Goal: Task Accomplishment & Management: Manage account settings

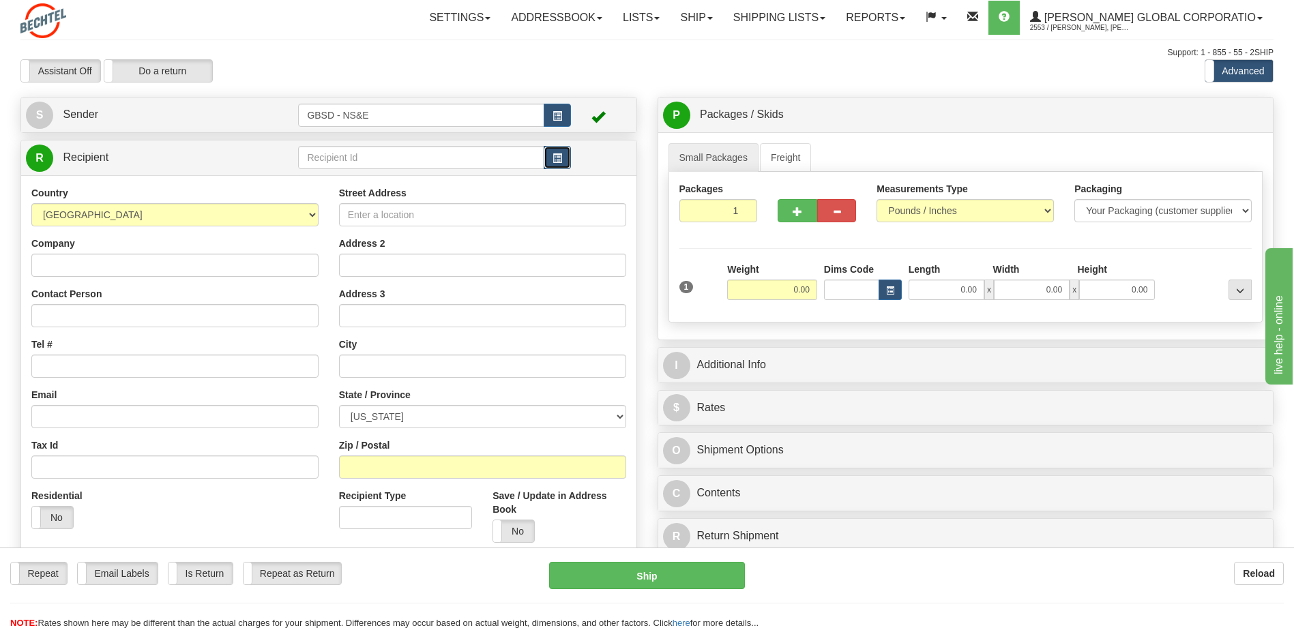
click at [557, 156] on span "button" at bounding box center [558, 158] width 10 height 9
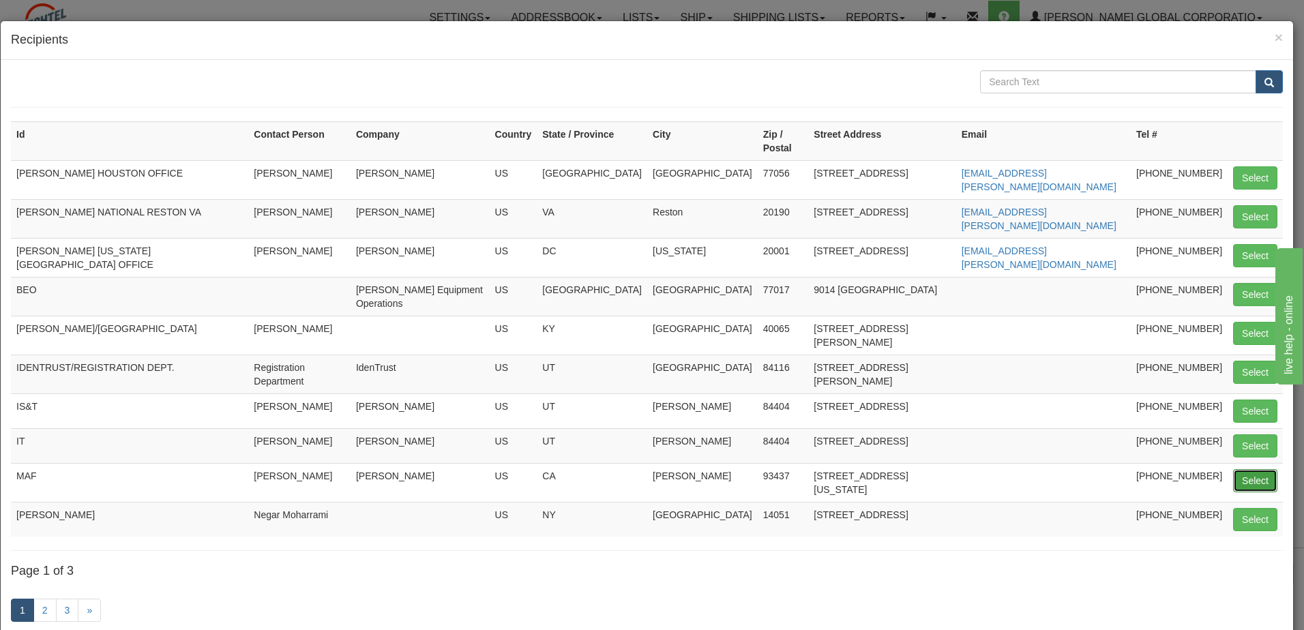
click at [1244, 469] on button "Select" at bounding box center [1255, 480] width 44 height 23
type input "MAF"
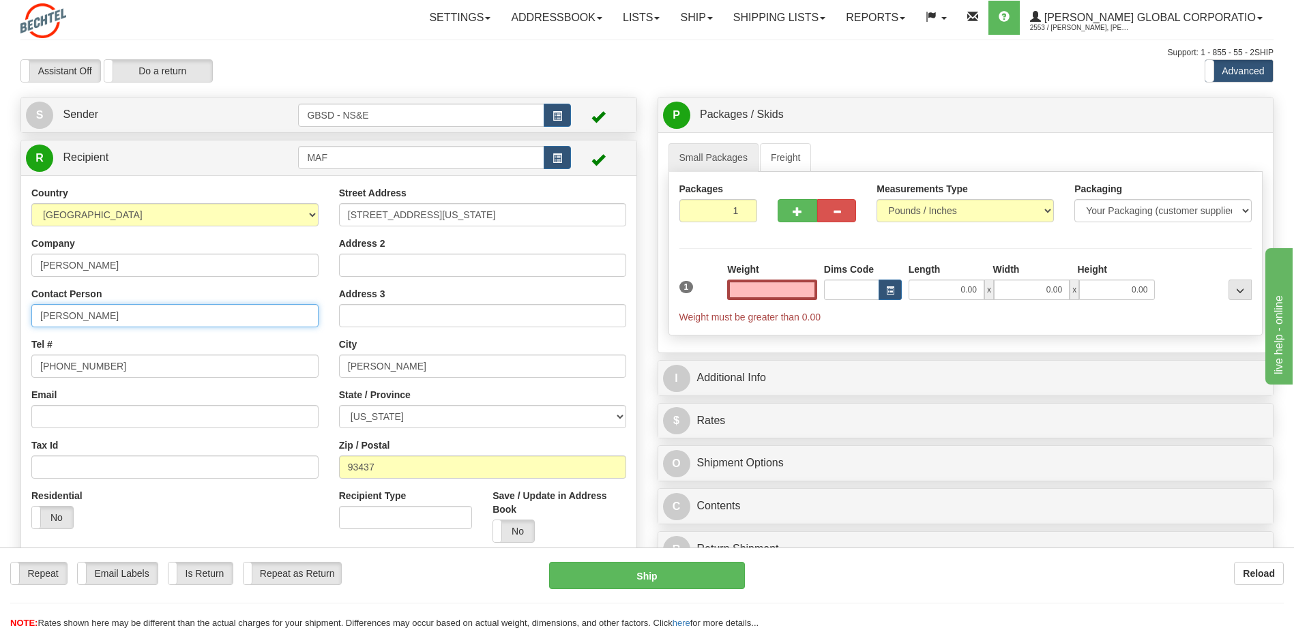
type input "0.00"
drag, startPoint x: 162, startPoint y: 306, endPoint x: 162, endPoint y: 313, distance: 7.5
click at [162, 310] on input "[PERSON_NAME]" at bounding box center [174, 315] width 287 height 23
type input "Coral Norrie CO [PERSON_NAME]"
click at [804, 291] on input "0.00" at bounding box center [772, 290] width 90 height 20
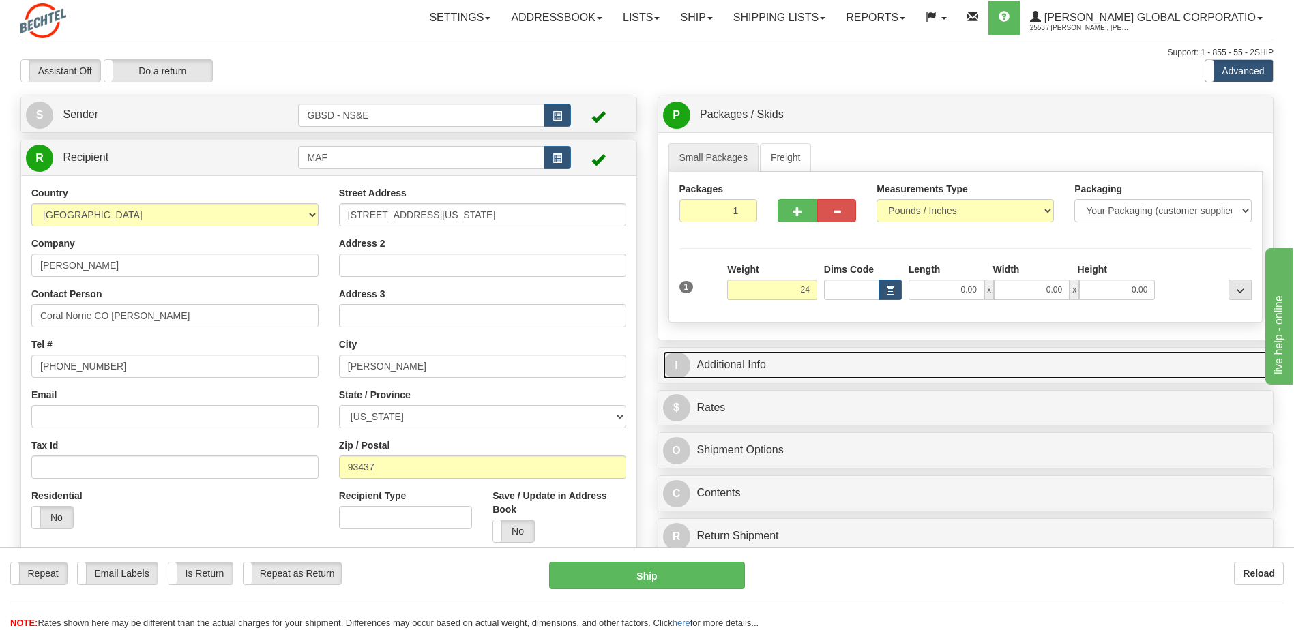
type input "24.00"
click at [788, 360] on link "I Additional Info" at bounding box center [966, 365] width 606 height 28
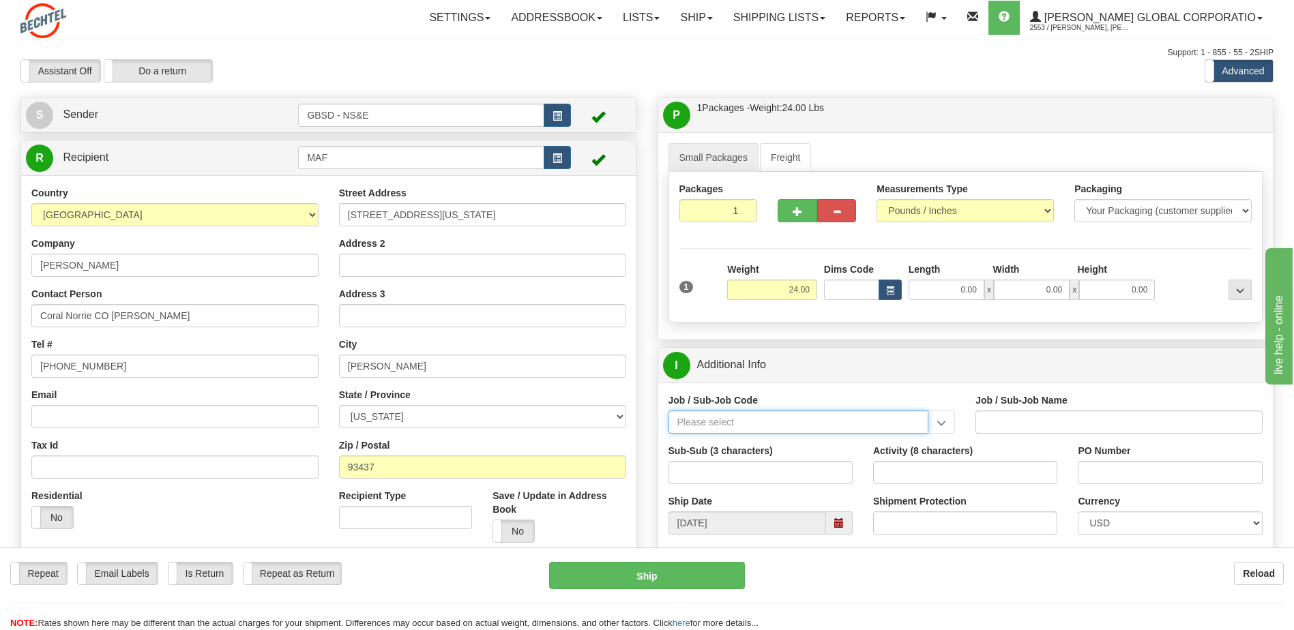
click at [778, 428] on input "Job / Sub-Job Code" at bounding box center [798, 422] width 261 height 23
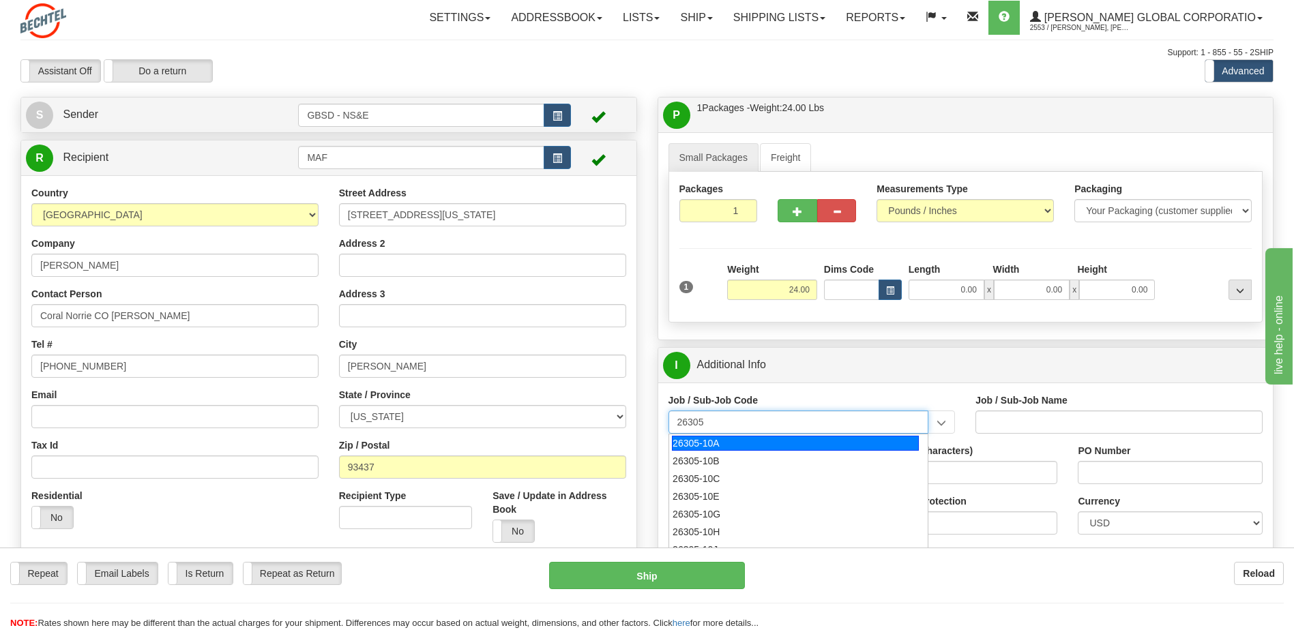
click at [754, 443] on div "26305-10A" at bounding box center [795, 443] width 247 height 15
type input "26305-10A"
type input "GBSD - GROUND BASED STRATEGIC DETERRENT - CLIN 00"
type input "26305-10A"
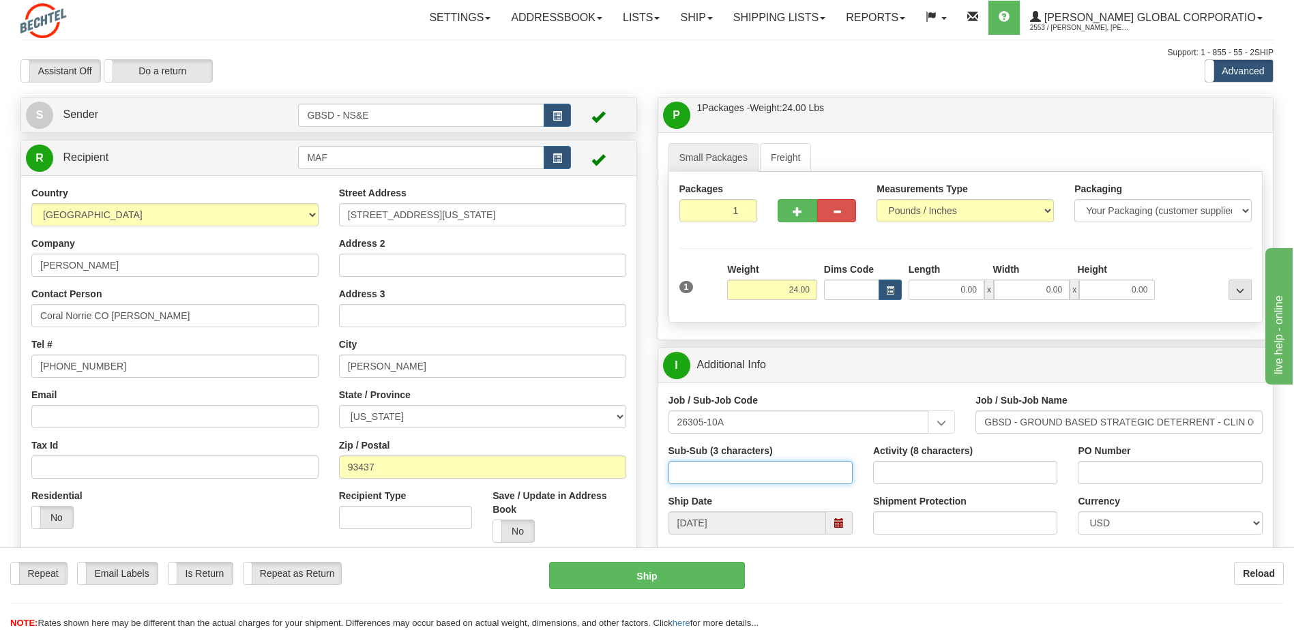
click at [720, 473] on input "Sub-Sub (3 characters)" at bounding box center [760, 472] width 184 height 23
type input "550"
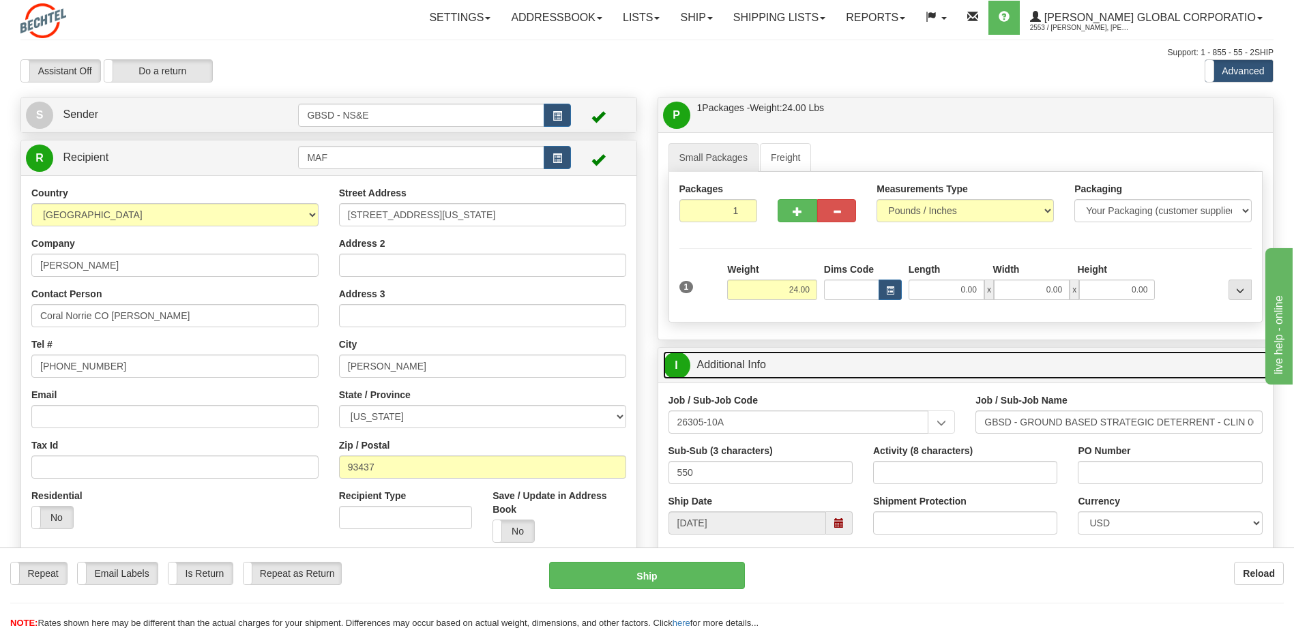
click at [840, 362] on link "I Additional Info" at bounding box center [966, 365] width 606 height 28
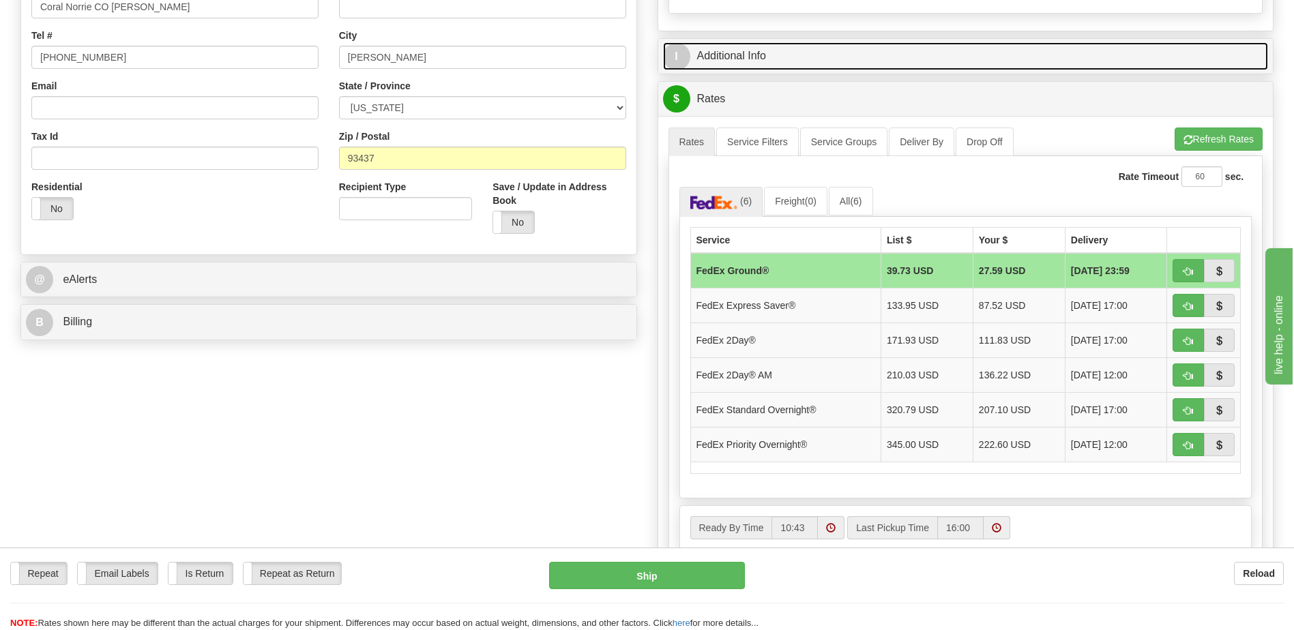
scroll to position [273, 0]
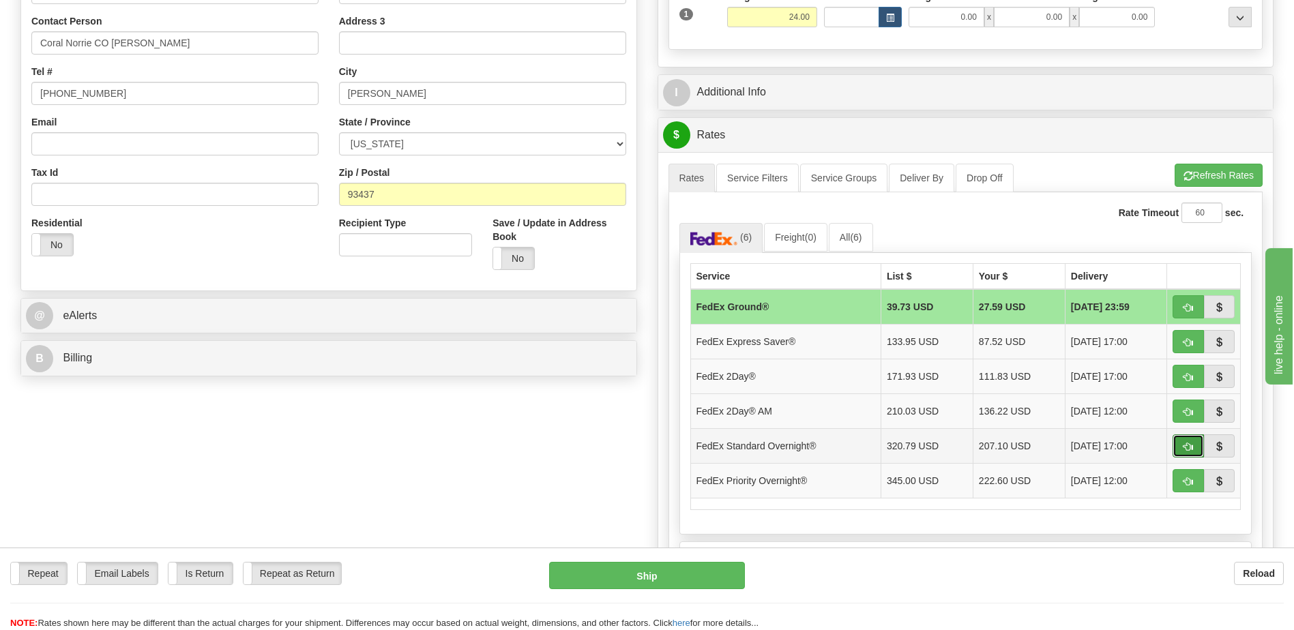
click at [1187, 447] on span "button" at bounding box center [1188, 447] width 10 height 9
type input "05"
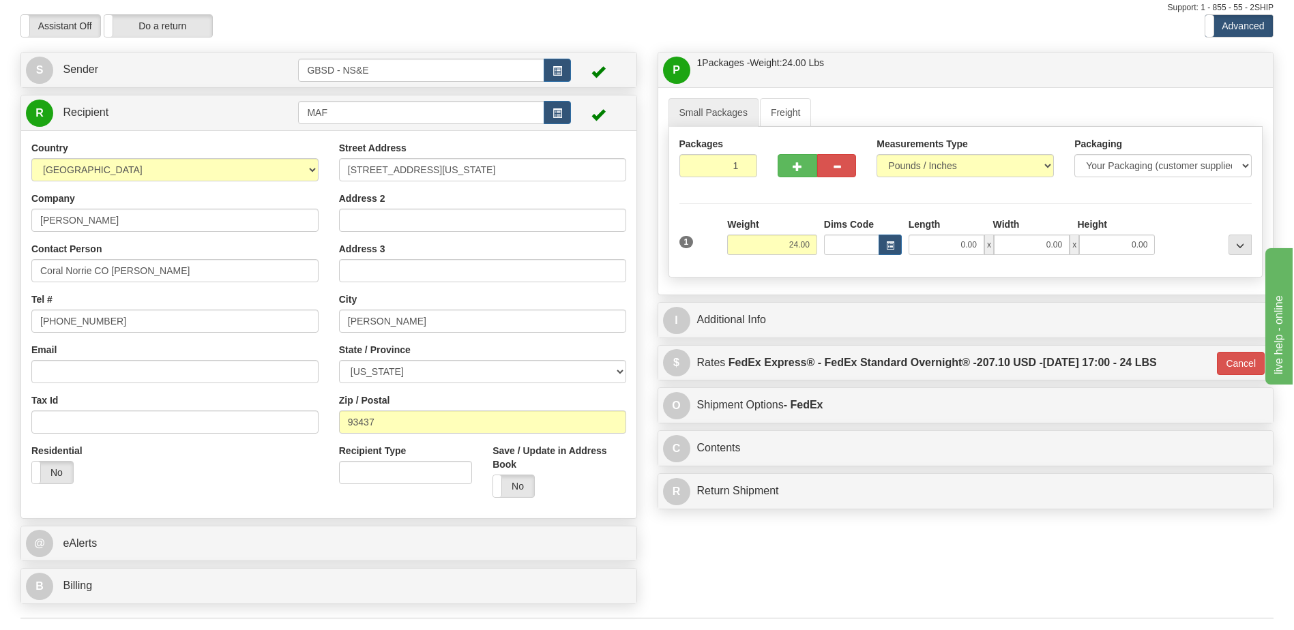
scroll to position [0, 0]
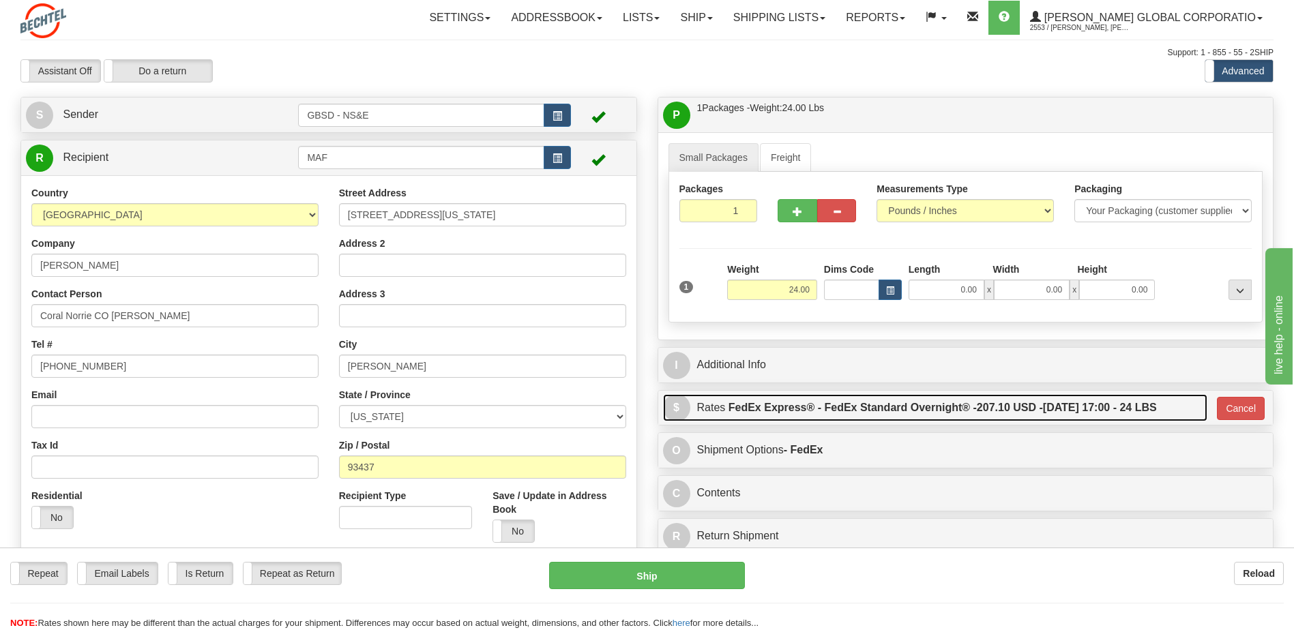
click at [1130, 403] on label "FedEx Express® - FedEx Standard Overnight® - 207.10 USD - [DATE] 17:00 - 24 LBS" at bounding box center [943, 407] width 428 height 27
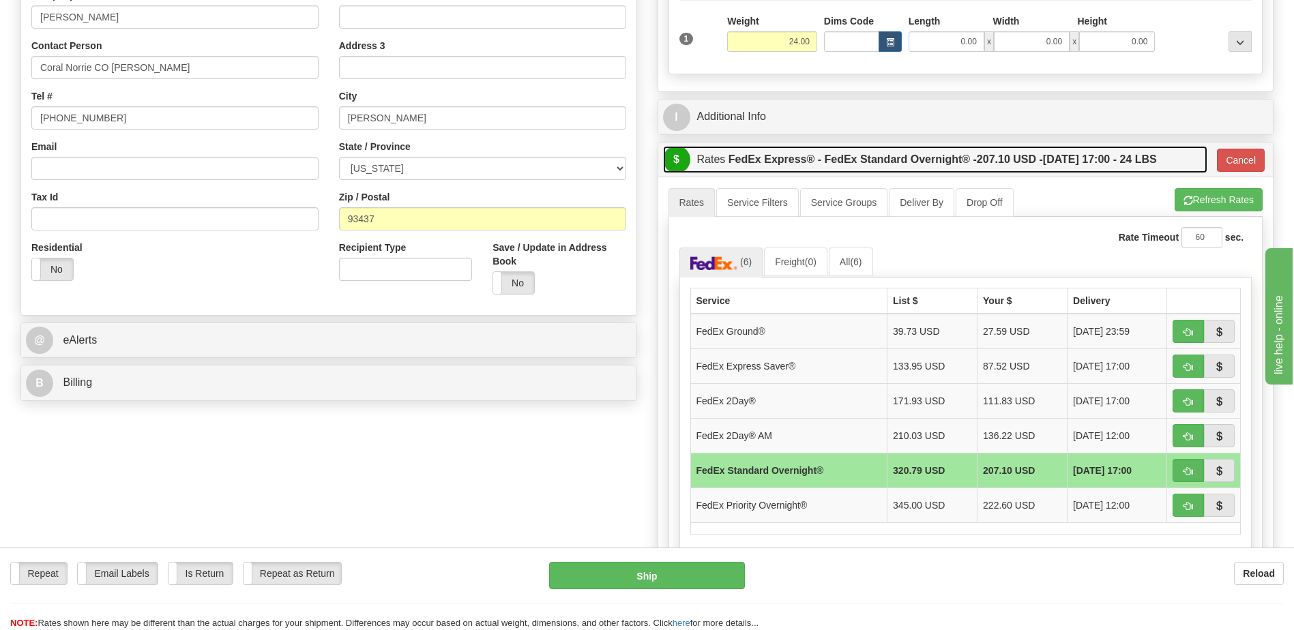
scroll to position [273, 0]
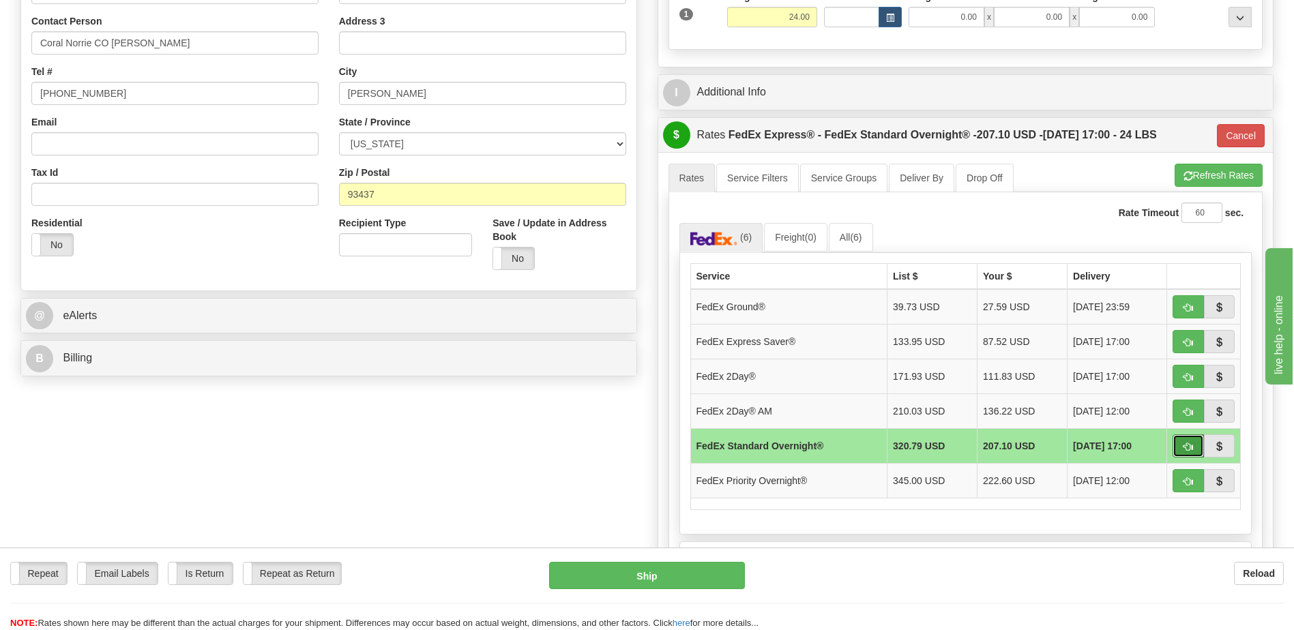
click at [1188, 443] on span "button" at bounding box center [1188, 447] width 10 height 9
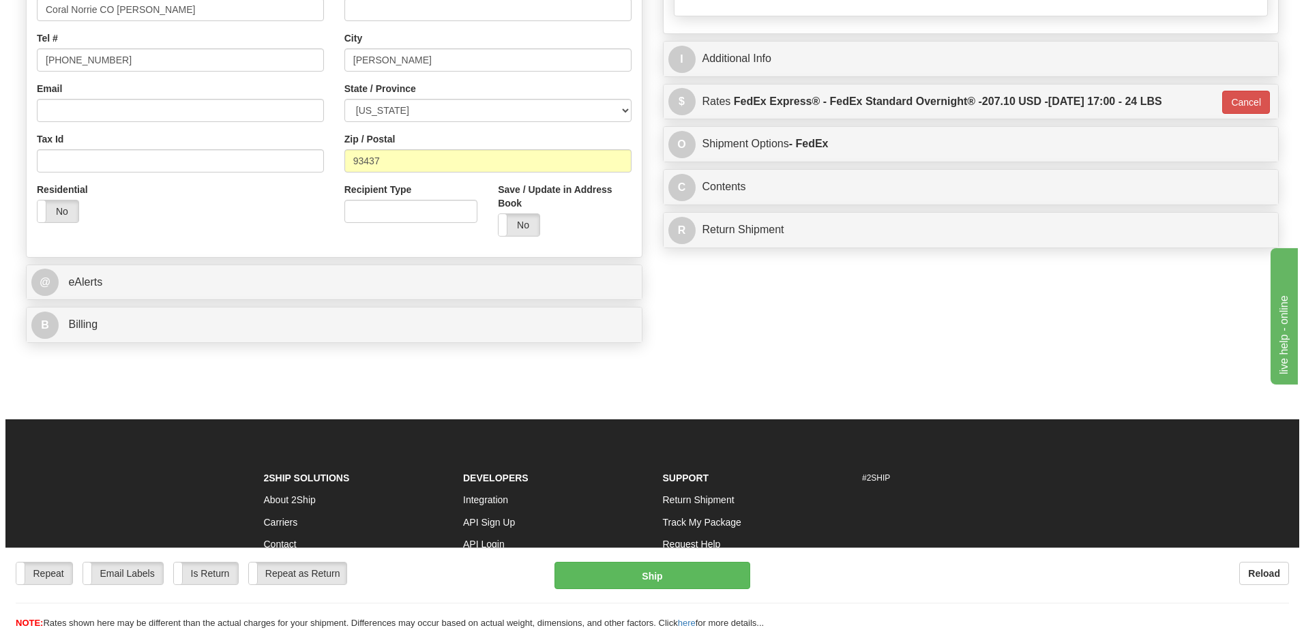
scroll to position [341, 0]
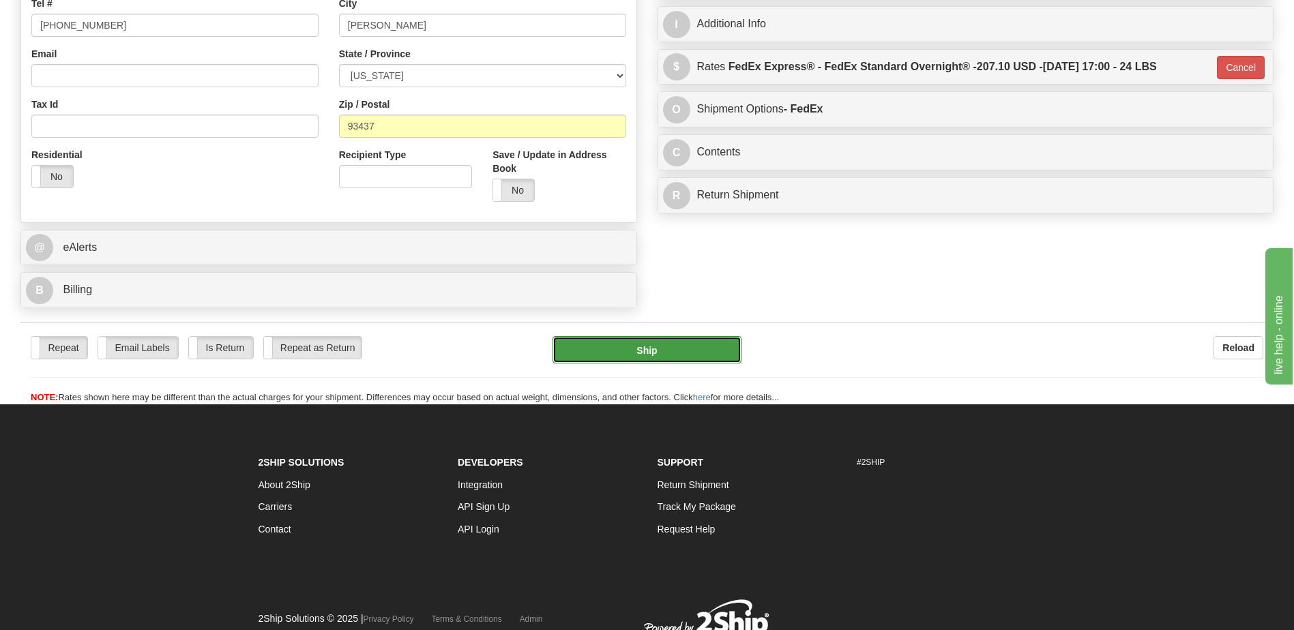
click at [661, 356] on button "Ship" at bounding box center [647, 349] width 188 height 27
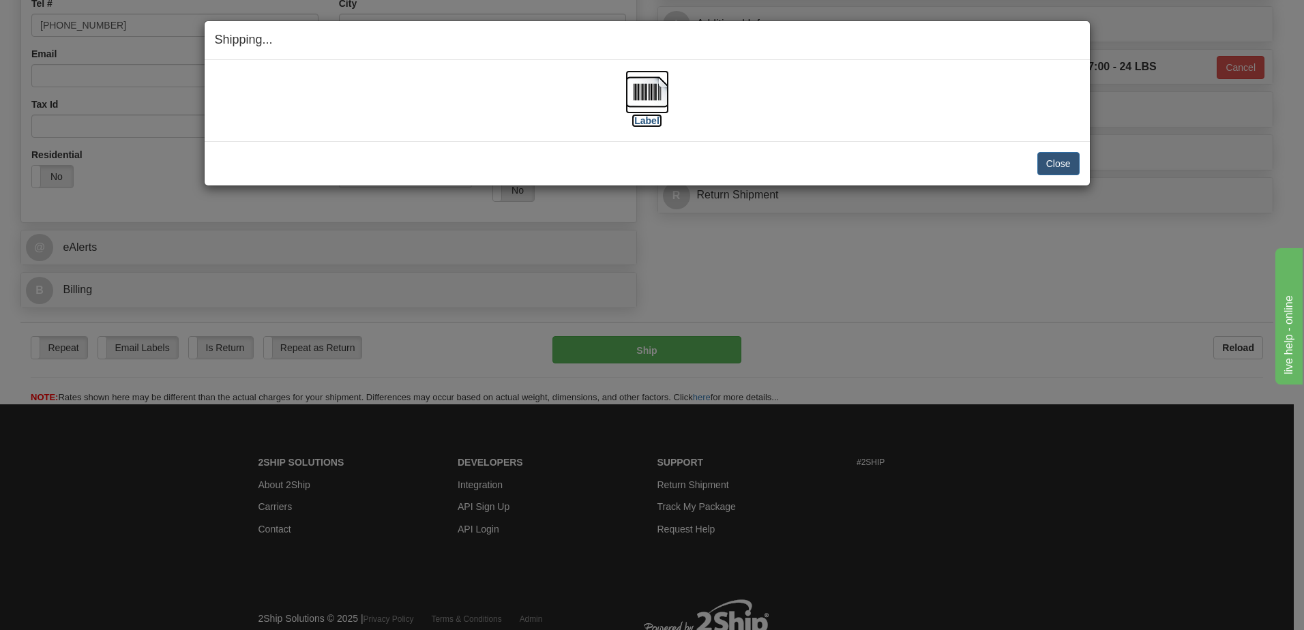
click at [650, 99] on img at bounding box center [648, 92] width 44 height 44
click at [1058, 164] on button "Close" at bounding box center [1059, 163] width 42 height 23
click at [1070, 168] on button "Close" at bounding box center [1059, 163] width 42 height 23
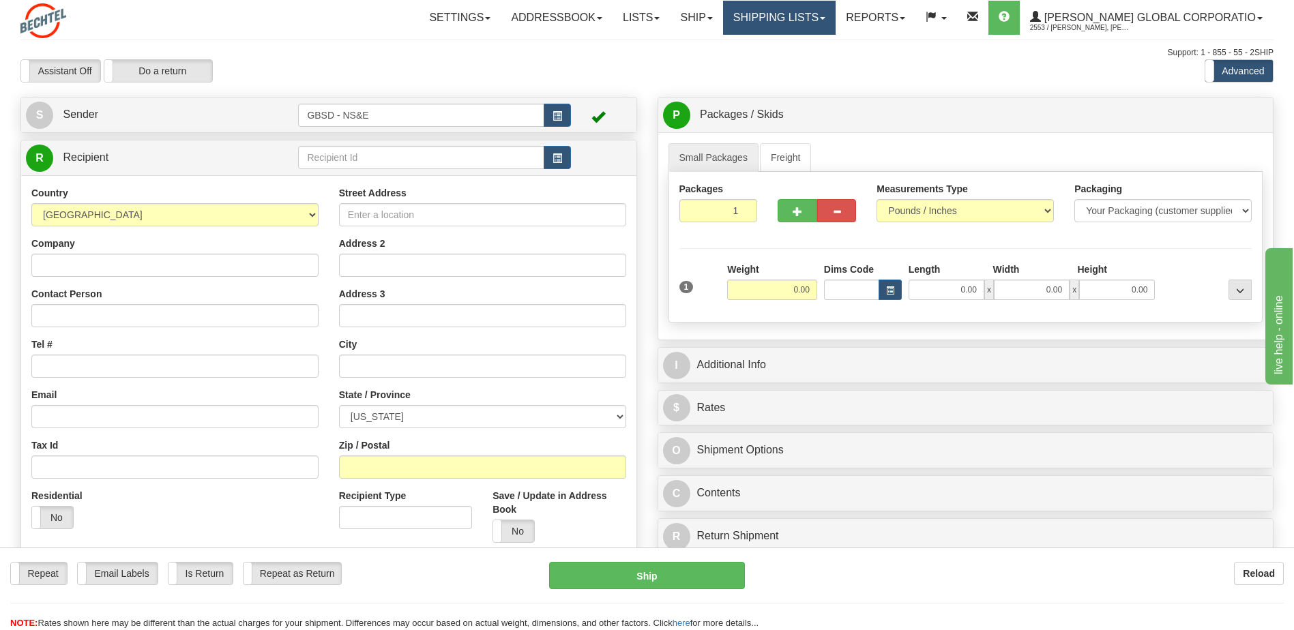
click at [836, 14] on link "Shipping lists" at bounding box center [779, 18] width 113 height 34
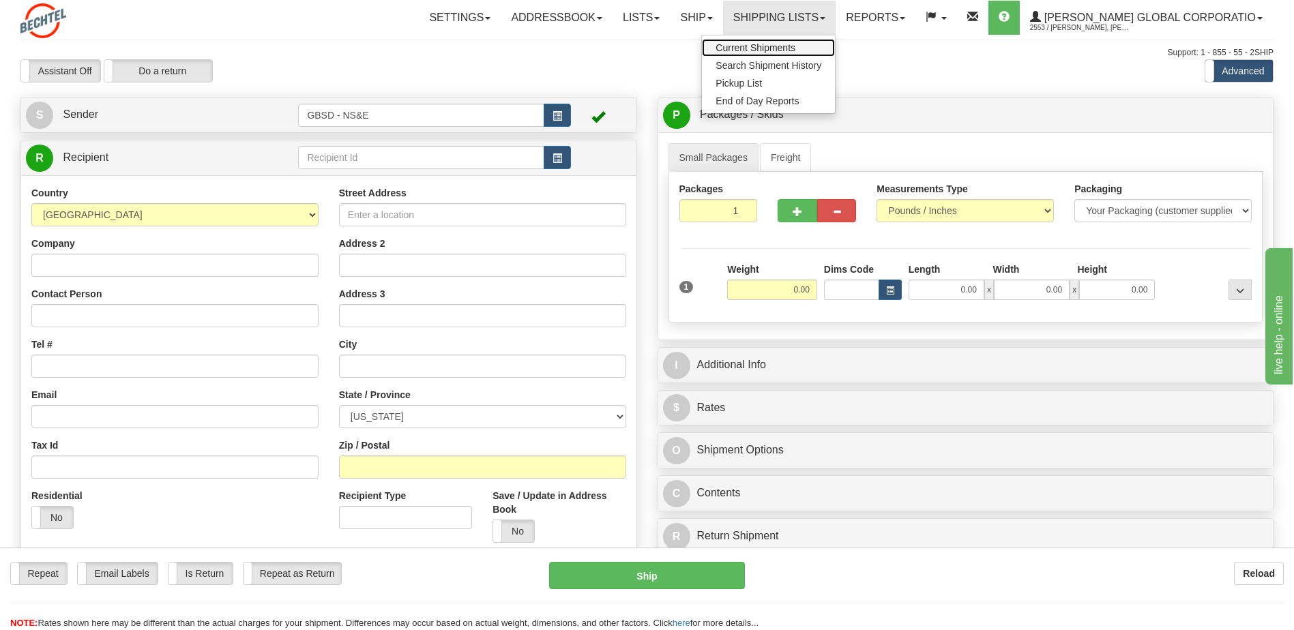
click at [795, 49] on span "Current Shipments" at bounding box center [756, 47] width 80 height 11
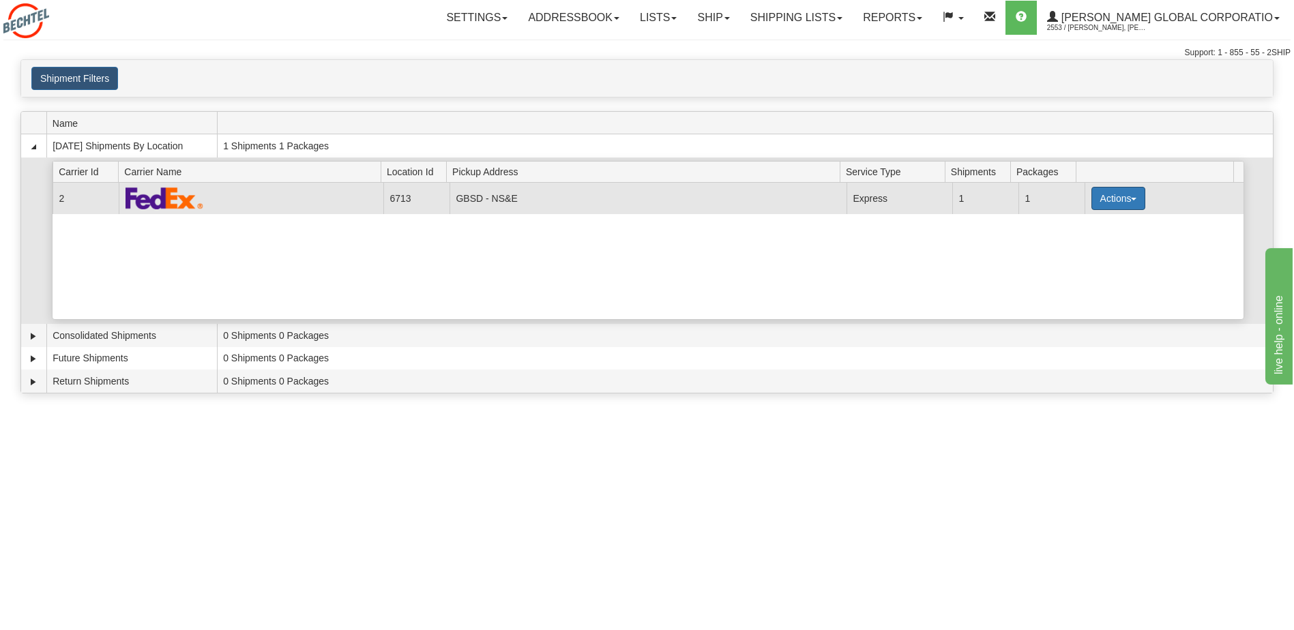
click at [1109, 193] on button "Actions" at bounding box center [1118, 198] width 55 height 23
click at [1076, 246] on span "Pickup" at bounding box center [1067, 242] width 36 height 10
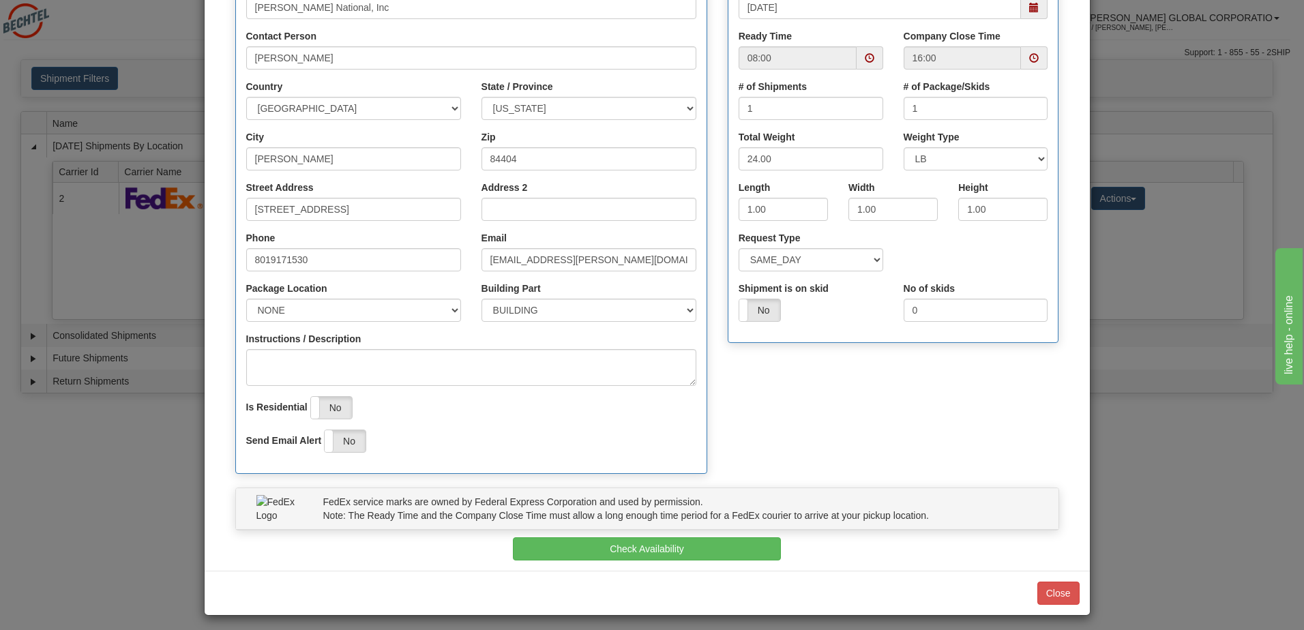
scroll to position [205, 0]
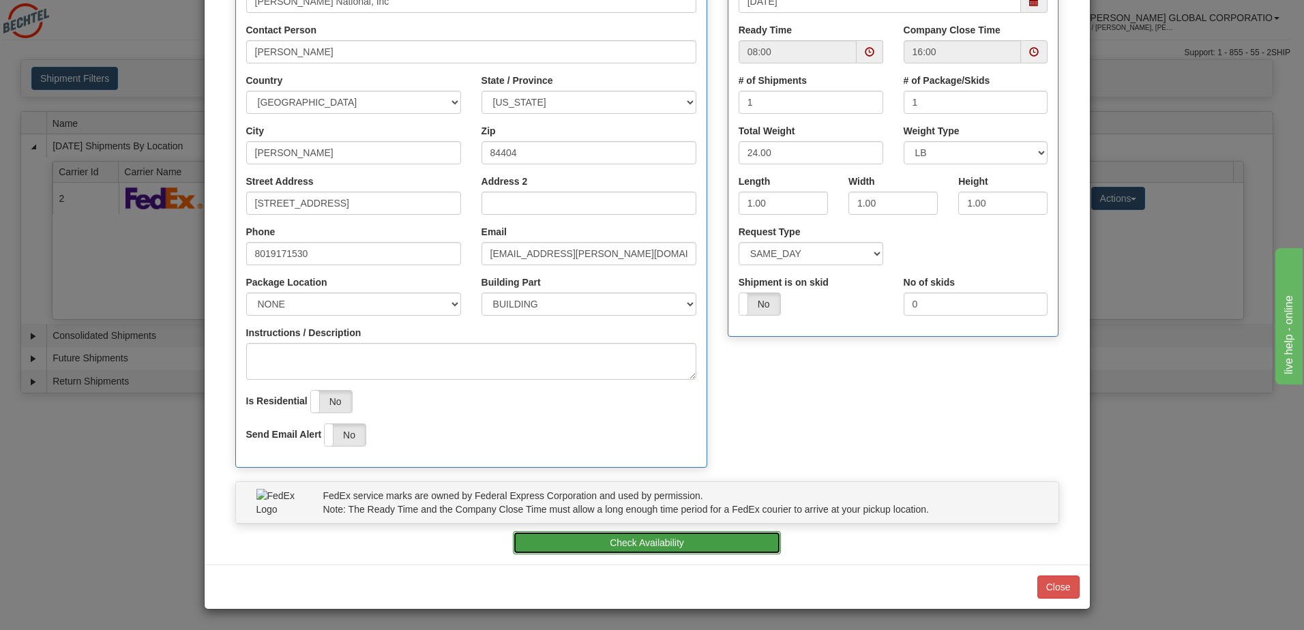
click at [686, 546] on button "Check Availability" at bounding box center [647, 542] width 268 height 23
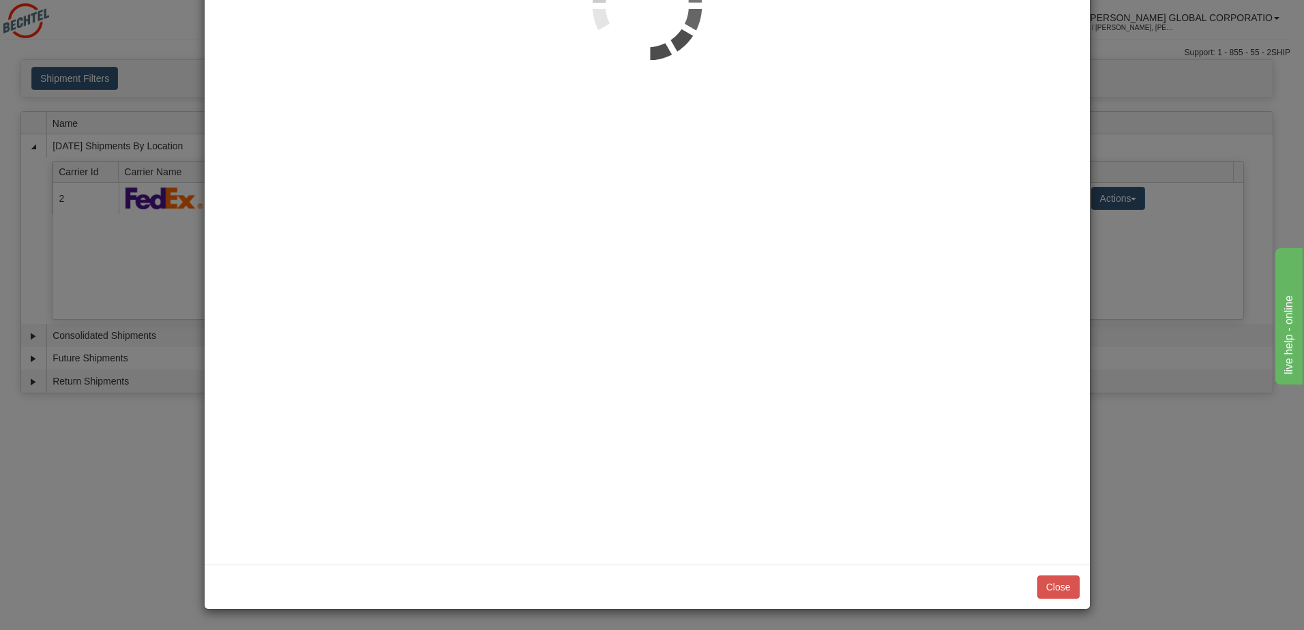
scroll to position [0, 0]
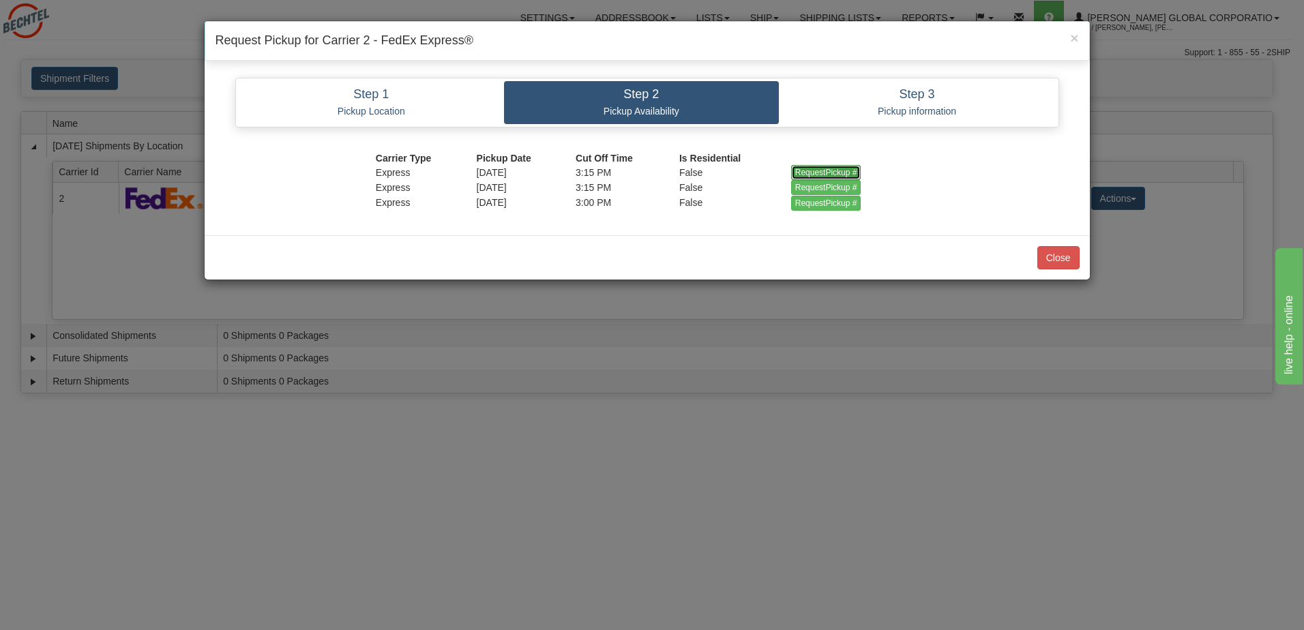
click at [813, 171] on input "RequestPickup #" at bounding box center [826, 172] width 70 height 15
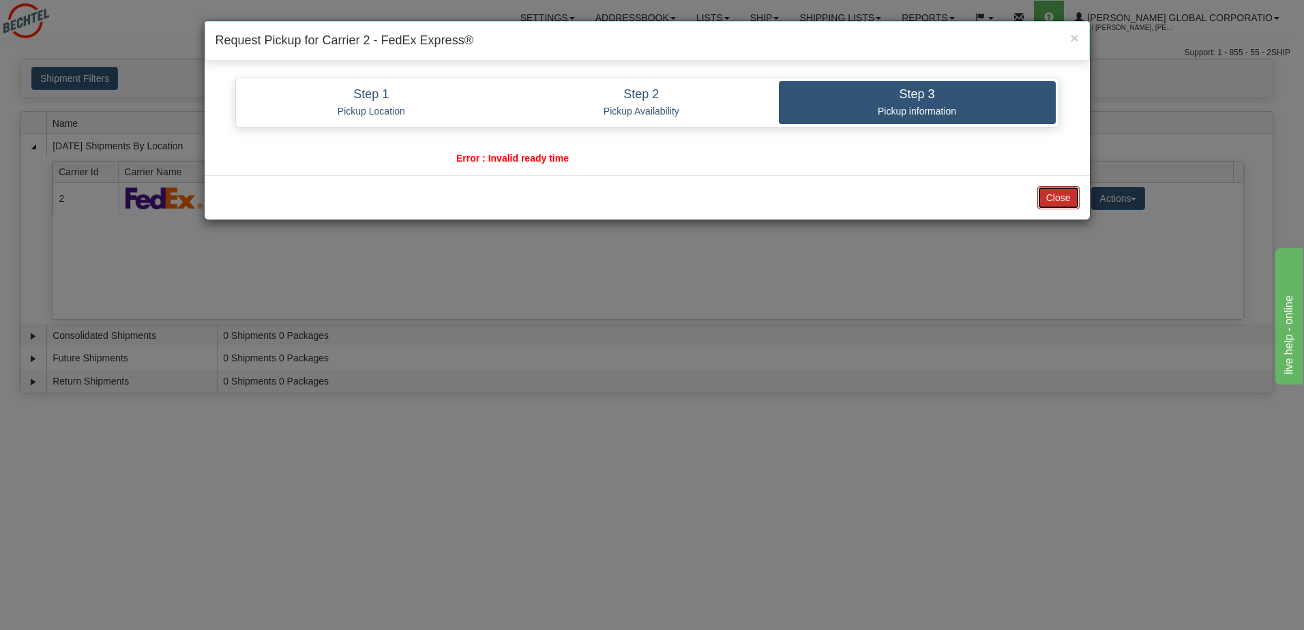
click at [1053, 195] on button "Close" at bounding box center [1059, 197] width 42 height 23
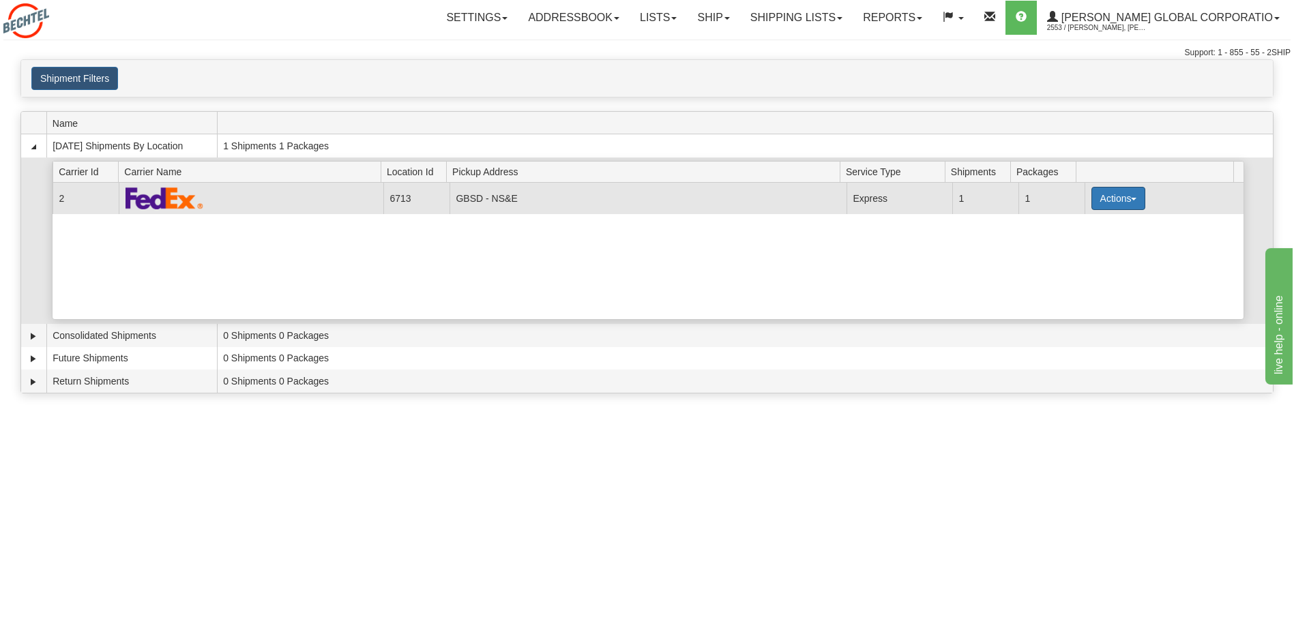
click at [1118, 199] on button "Actions" at bounding box center [1118, 198] width 55 height 23
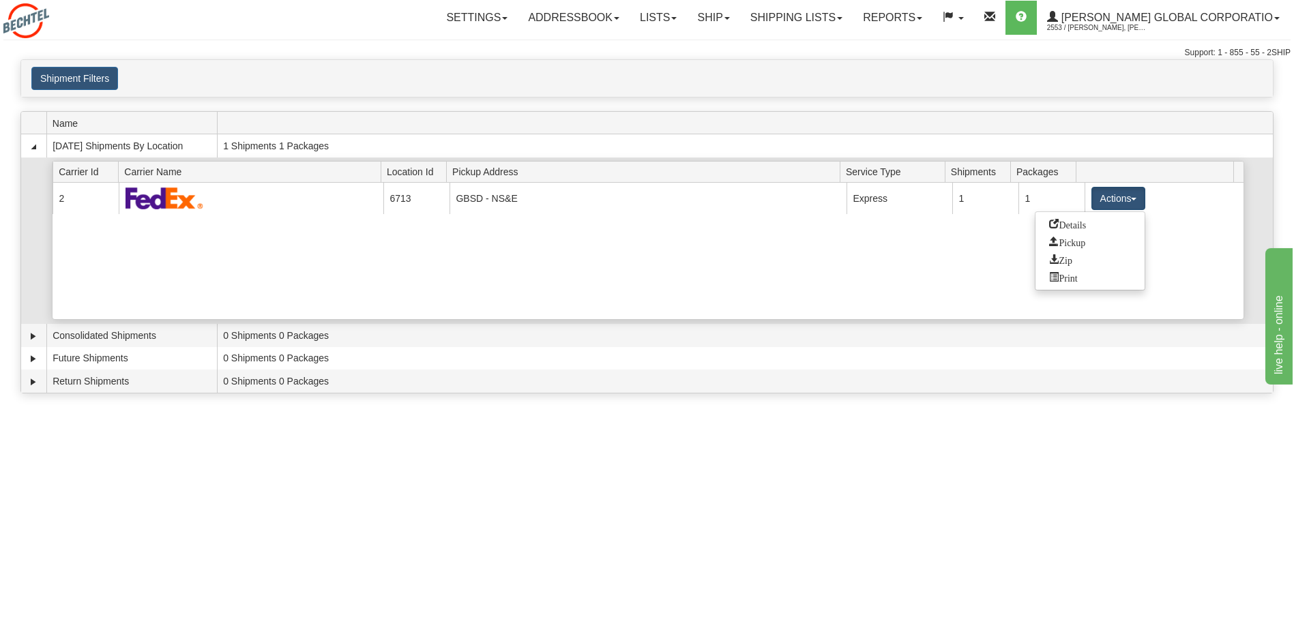
click at [886, 237] on div "Current 2 6713 GBSD - NS&E 21112 Express 1 1 Actions Details Pickup Zip Print" at bounding box center [648, 251] width 1191 height 136
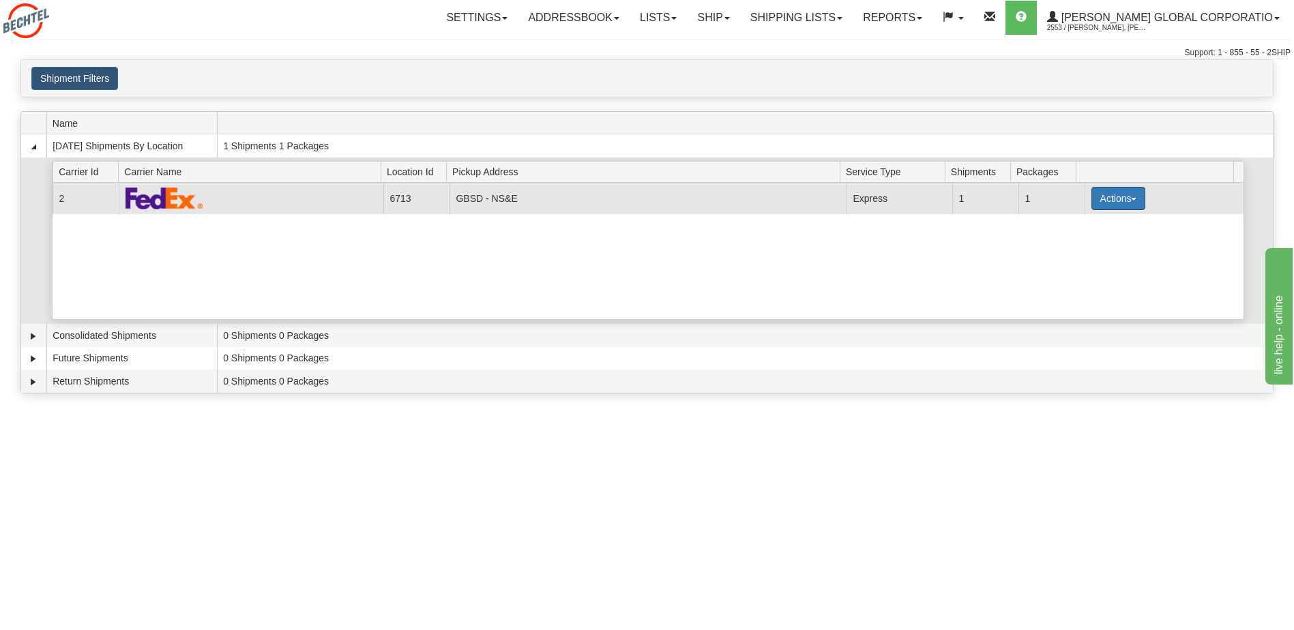
click at [1116, 209] on button "Actions" at bounding box center [1118, 198] width 55 height 23
click at [1070, 244] on span "Pickup" at bounding box center [1067, 242] width 36 height 10
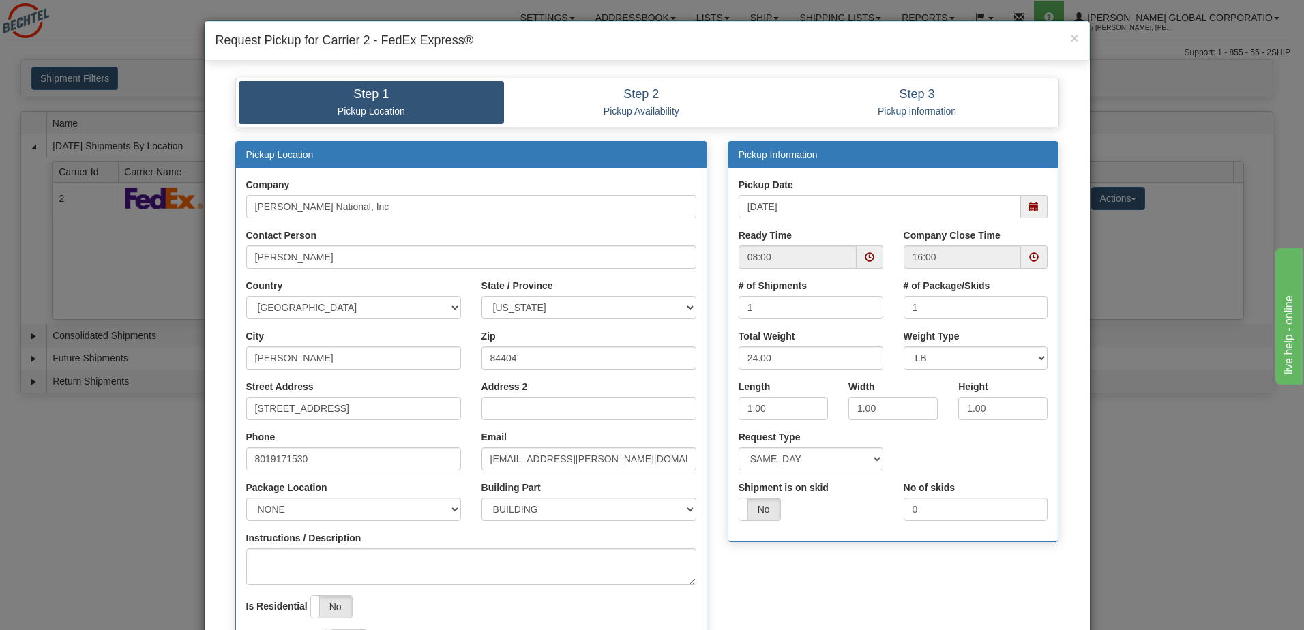
click at [865, 259] on span at bounding box center [870, 257] width 10 height 10
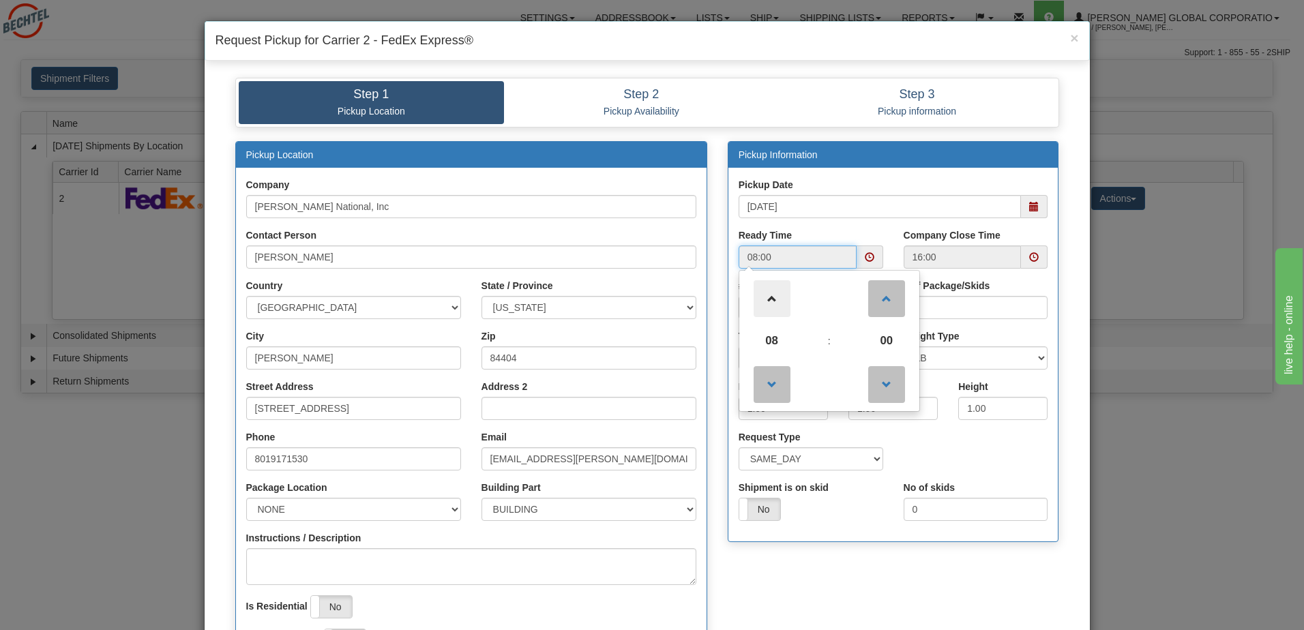
click at [774, 305] on span at bounding box center [772, 298] width 37 height 37
click at [774, 304] on span at bounding box center [772, 298] width 37 height 37
type input "11:00"
click at [872, 556] on div "Pickup Information Pickup Date 09/25/2025 Ready Time 11:00 11 : 00 00" at bounding box center [894, 348] width 352 height 415
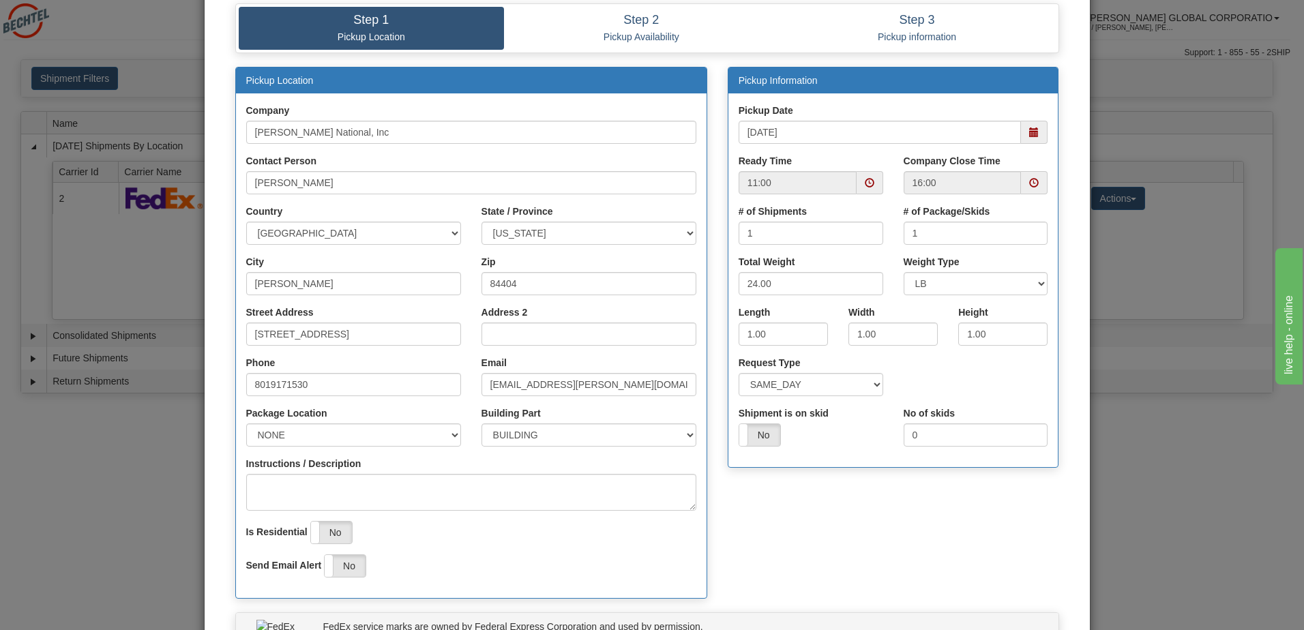
scroll to position [205, 0]
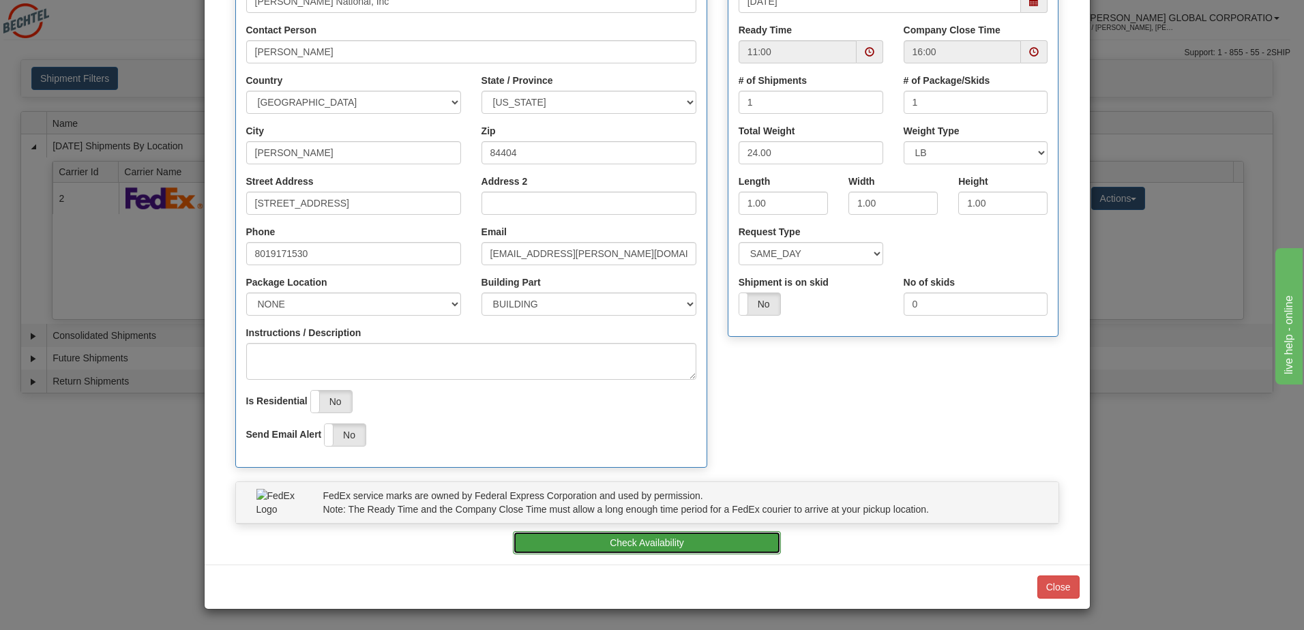
click at [604, 543] on button "Check Availability" at bounding box center [647, 542] width 268 height 23
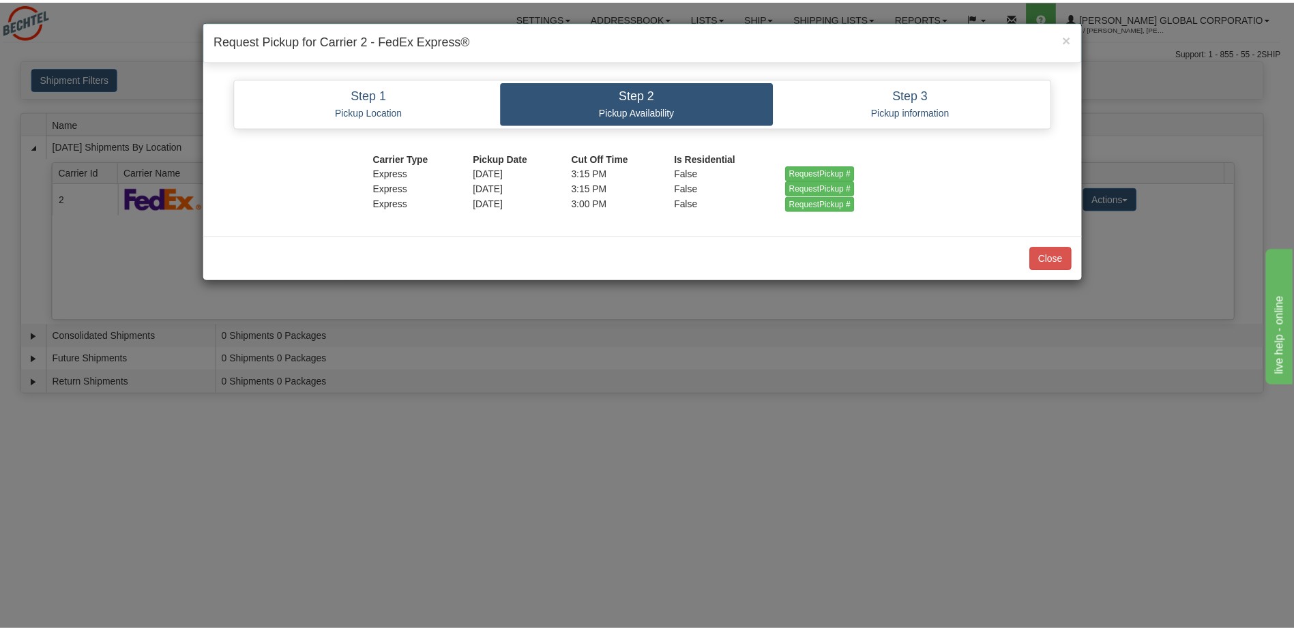
scroll to position [0, 0]
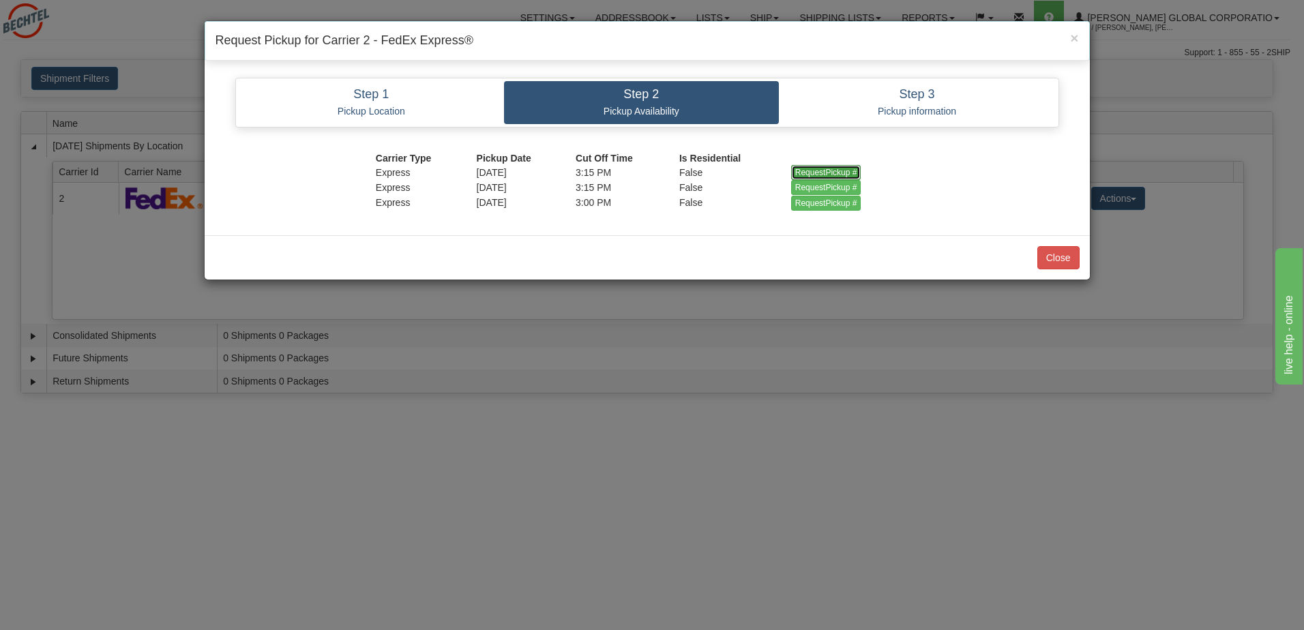
click at [809, 173] on input "RequestPickup #" at bounding box center [826, 172] width 70 height 15
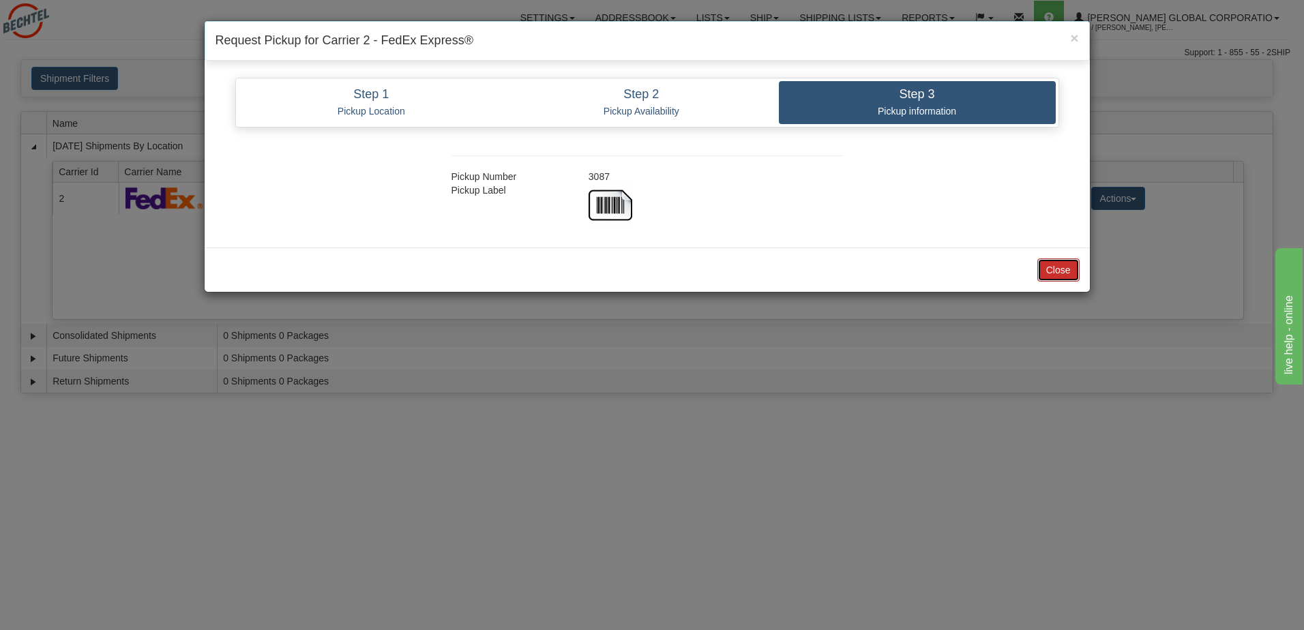
click at [1065, 272] on button "Close" at bounding box center [1059, 270] width 42 height 23
